Goal: Check status

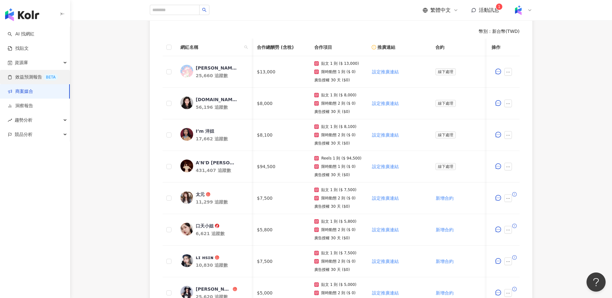
scroll to position [0, 33]
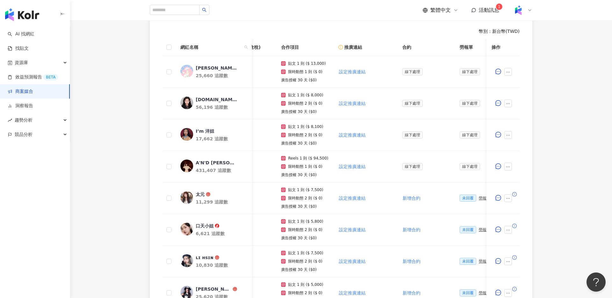
click at [33, 88] on link "商案媒合" at bounding box center [21, 91] width 26 height 6
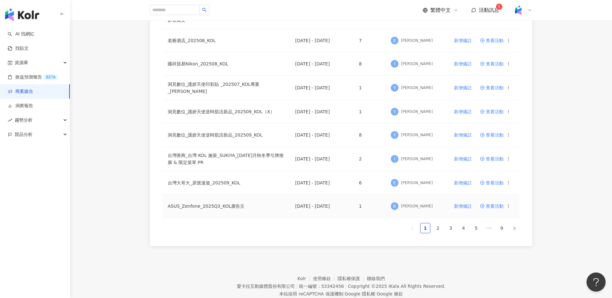
scroll to position [385, 0]
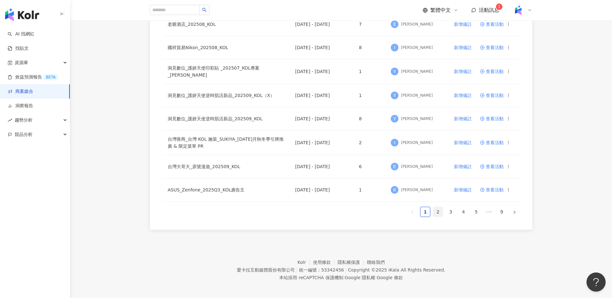
click at [439, 209] on link "2" at bounding box center [438, 212] width 10 height 10
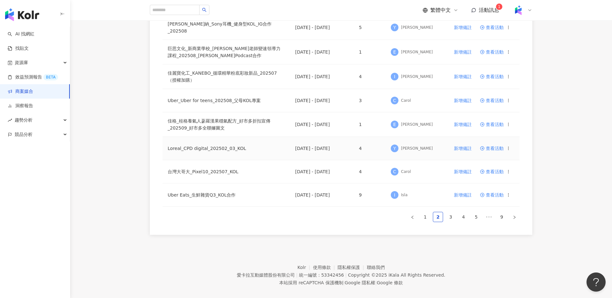
click at [490, 146] on span "查看活動" at bounding box center [492, 148] width 24 height 4
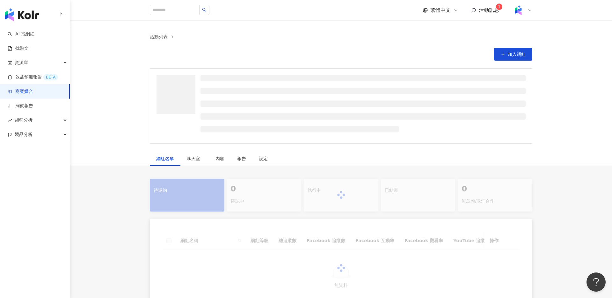
scroll to position [55, 0]
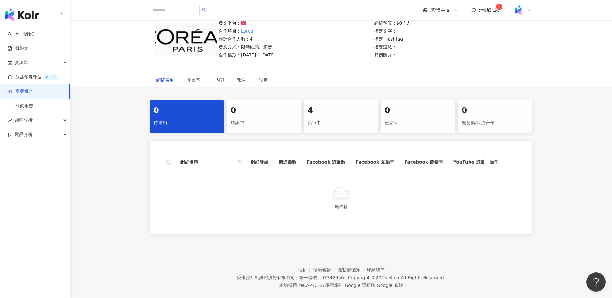
click at [331, 118] on div "執行中" at bounding box center [341, 122] width 67 height 11
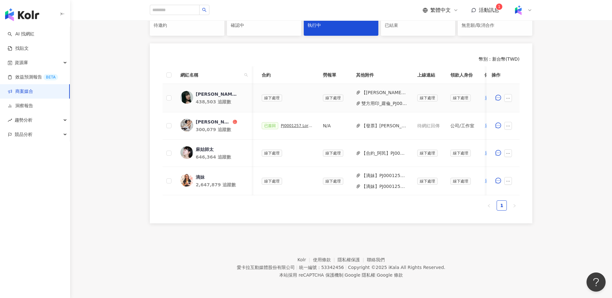
scroll to position [0, 180]
click at [377, 93] on button "【[PERSON_NAME]】PJ0001257 Loreal_CPD digital_202505_06_KOL_[PERSON_NAME]合作備忘錄 (2…" at bounding box center [383, 92] width 46 height 7
click at [375, 102] on button "雙方用印_蘿倫_PJ0001257_Loreal_CPD_digital_202505_06_KOL_萊雅合作備忘錄_.pdf" at bounding box center [383, 103] width 46 height 7
click at [380, 153] on button "【合約_阿民】PJ0001257 Loreal_CPD digital_202505_06_KOL_[PERSON_NAME]合作備忘錄.pdf" at bounding box center [383, 152] width 46 height 7
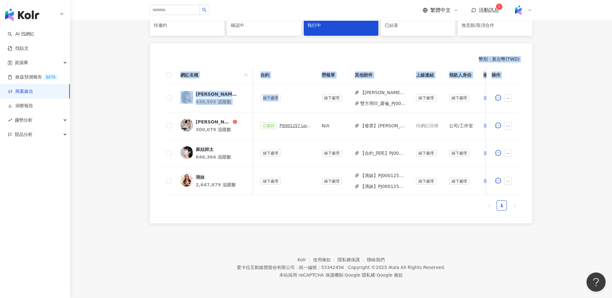
drag, startPoint x: 317, startPoint y: 92, endPoint x: 271, endPoint y: 62, distance: 55.3
click at [271, 62] on div "幣別 ： 新台幣 ( TWD ) 網紅名稱 合作總酬勞 (含稅) 合作項目 推廣連結 合約 勞報單 其他附件 上線連結 領款人身份 備註 付款狀態 操作 [P…" at bounding box center [341, 133] width 383 height 180
click at [277, 55] on div "幣別 ： 新台幣 ( TWD ) 網紅名稱 合作總酬勞 (含稅) 合作項目 推廣連結 合約 勞報單 其他附件 上線連結 領款人身份 備註 付款狀態 操作 [P…" at bounding box center [341, 133] width 383 height 180
